Goal: Task Accomplishment & Management: Manage account settings

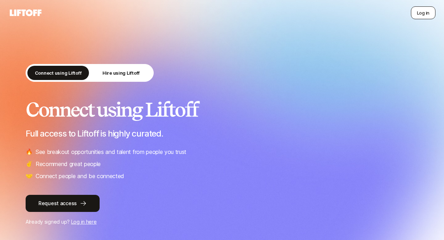
click at [420, 13] on button "Log in" at bounding box center [423, 12] width 25 height 13
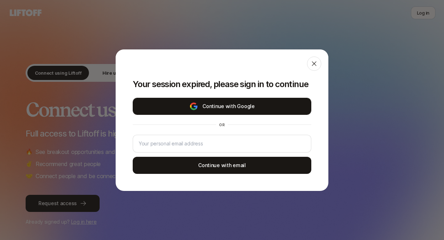
click at [262, 102] on button "Continue with Google" at bounding box center [222, 106] width 179 height 17
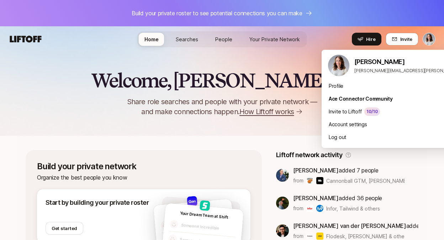
click at [429, 39] on html "Build your private roster to see potential connections you can make Home Search…" at bounding box center [222, 120] width 444 height 240
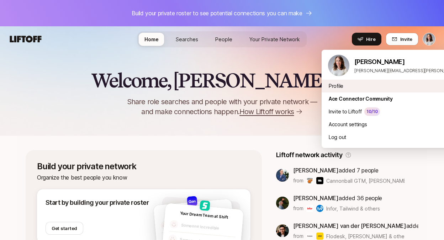
click at [340, 83] on div "Profile" at bounding box center [410, 86] width 176 height 13
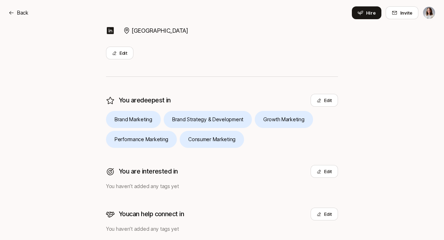
scroll to position [135, 0]
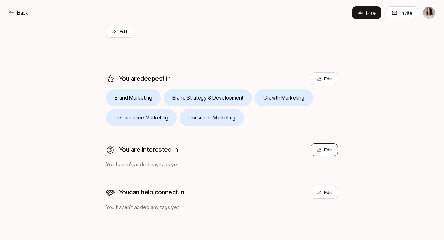
click at [325, 149] on button "Edit" at bounding box center [324, 149] width 27 height 13
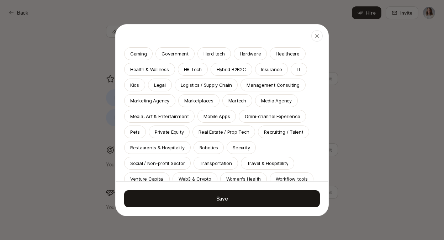
scroll to position [154, 0]
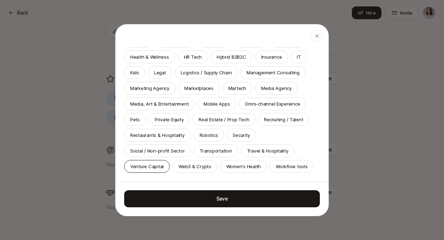
click at [159, 168] on p "Venture Capital" at bounding box center [146, 166] width 33 height 7
click at [138, 117] on p "Pets" at bounding box center [135, 119] width 10 height 7
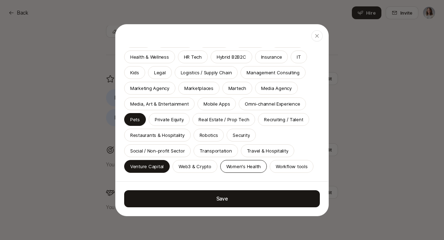
click at [243, 165] on p "Women's Health" at bounding box center [243, 166] width 35 height 7
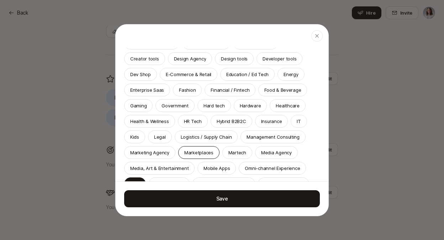
click at [203, 152] on p "Marketplaces" at bounding box center [198, 152] width 29 height 7
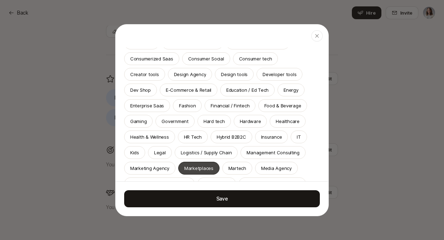
scroll to position [139, 0]
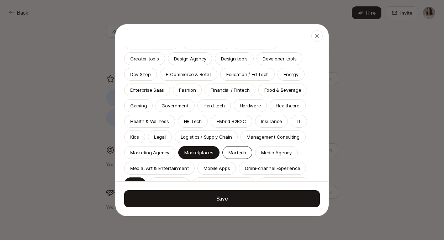
click at [238, 152] on p "Martech" at bounding box center [237, 152] width 18 height 7
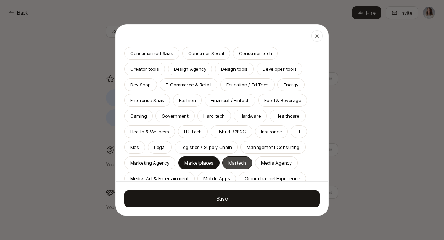
scroll to position [125, 0]
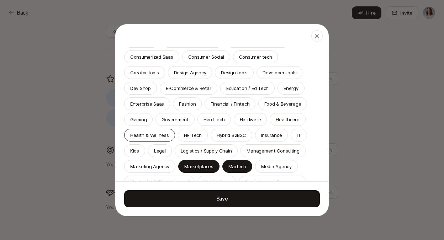
click at [151, 130] on div "Health & Wellness" at bounding box center [149, 135] width 51 height 13
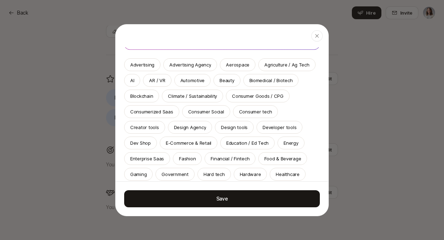
scroll to position [70, 0]
click at [255, 108] on p "Consumer tech" at bounding box center [255, 111] width 33 height 7
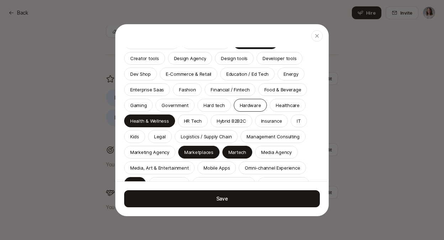
scroll to position [155, 0]
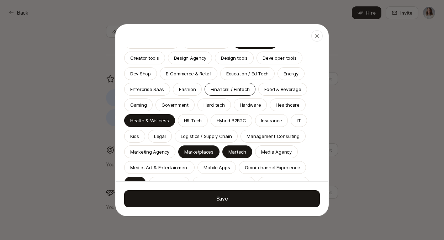
click at [211, 90] on p "Financial / Fintech" at bounding box center [230, 89] width 39 height 7
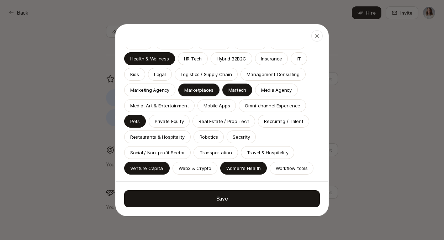
scroll to position [219, 0]
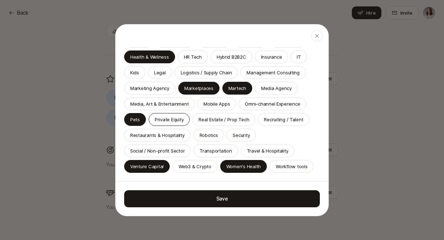
click at [170, 120] on p "Private Equity" at bounding box center [169, 119] width 29 height 7
click at [174, 117] on p "Private Equity" at bounding box center [169, 119] width 29 height 7
click at [178, 117] on p "Private Equity" at bounding box center [169, 119] width 29 height 7
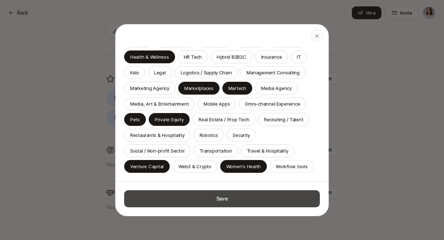
click at [243, 199] on button "Save" at bounding box center [222, 198] width 196 height 17
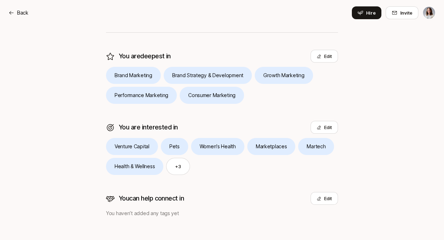
scroll to position [159, 0]
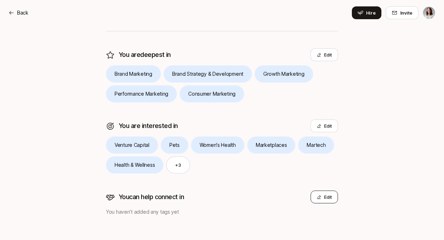
click at [330, 194] on button "Edit" at bounding box center [324, 197] width 27 height 13
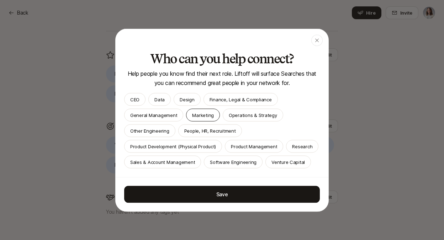
click at [194, 114] on p "Marketing" at bounding box center [203, 114] width 22 height 7
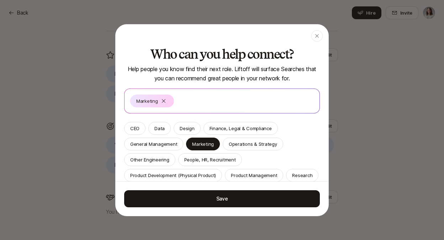
scroll to position [25, 0]
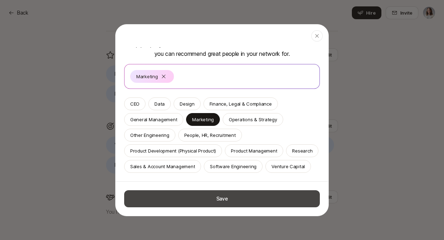
click at [234, 201] on button "Save" at bounding box center [222, 198] width 196 height 17
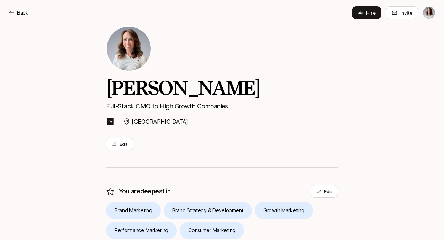
scroll to position [0, 0]
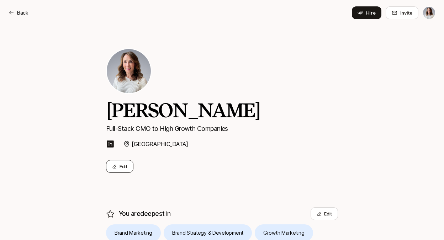
click at [123, 166] on button "Edit" at bounding box center [119, 166] width 27 height 13
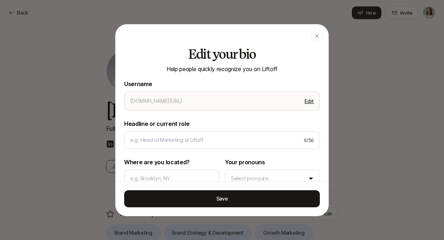
type textarea "x"
type input "[PERSON_NAME]"
type input "Full-Stack CMO to High Growth Companies"
type input "[GEOGRAPHIC_DATA]"
type textarea "x"
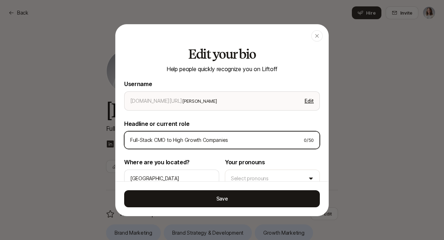
click at [179, 138] on input "Full-Stack CMO to High Growth Companies" at bounding box center [214, 140] width 168 height 9
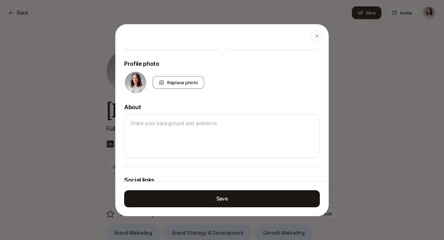
scroll to position [138, 0]
